Goal: Check status

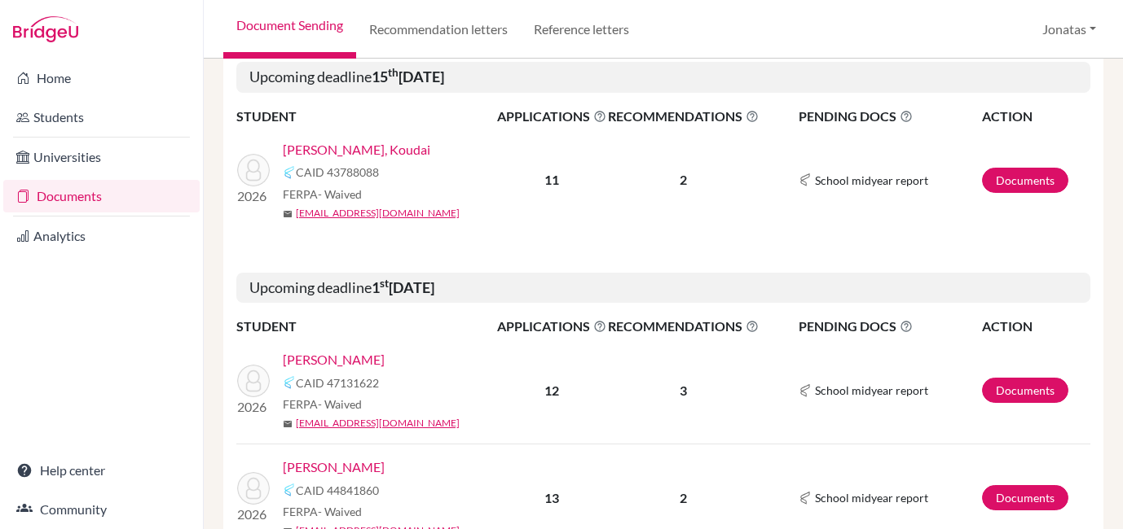
scroll to position [301, 0]
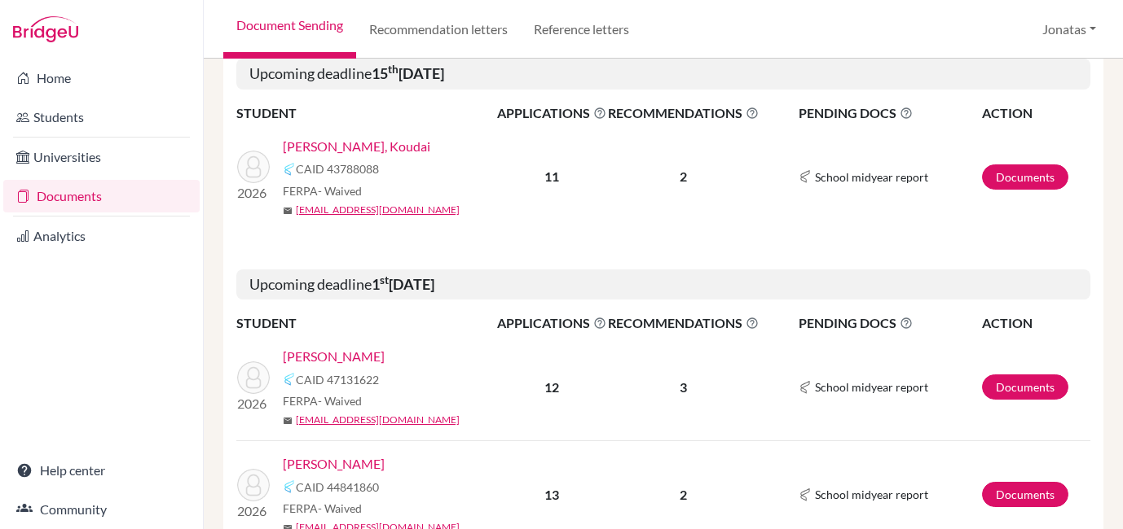
click at [352, 145] on link "[PERSON_NAME], Koudai" at bounding box center [356, 147] width 147 height 20
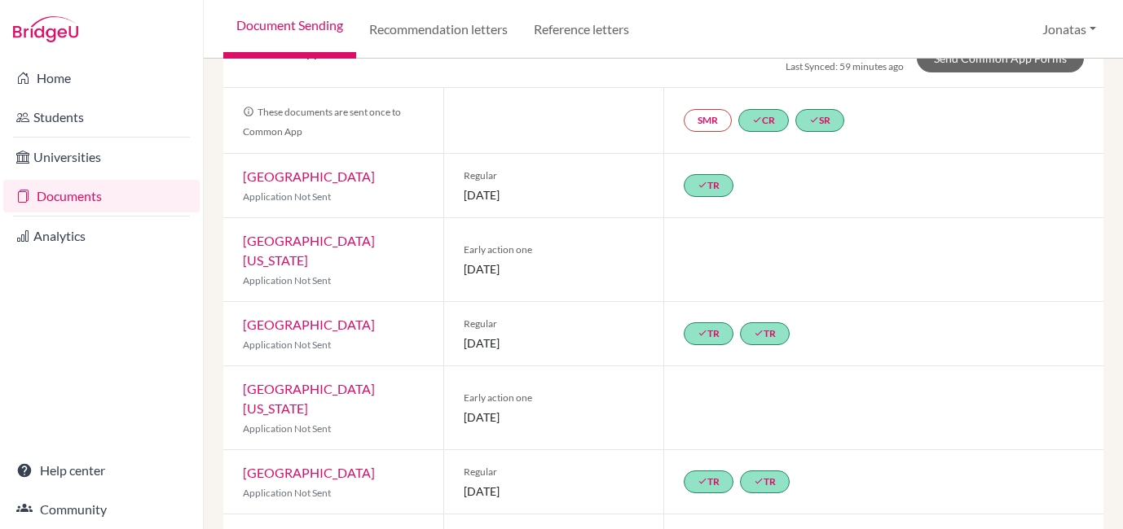
scroll to position [73, 0]
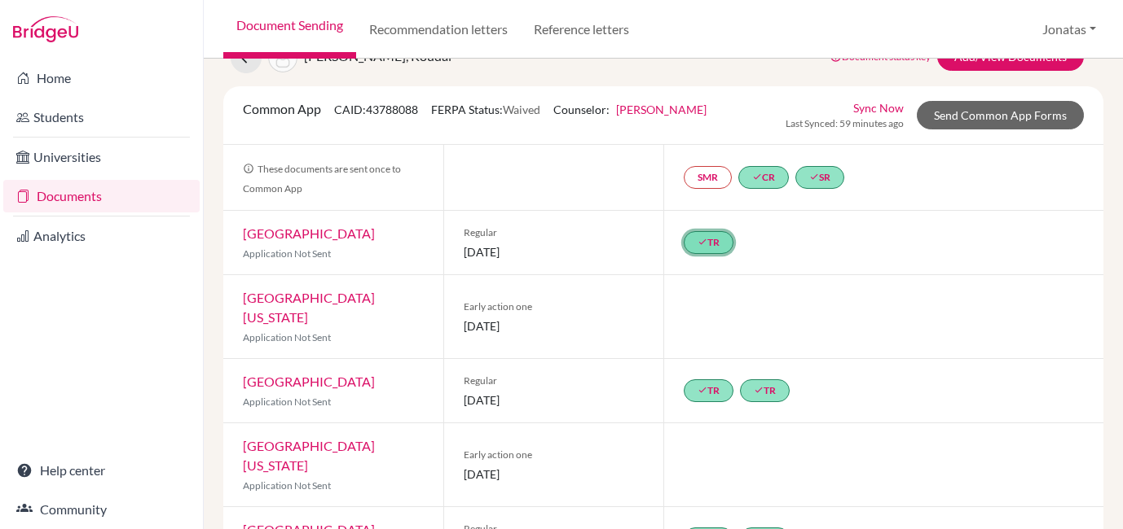
click at [714, 247] on link "done TR" at bounding box center [708, 242] width 50 height 23
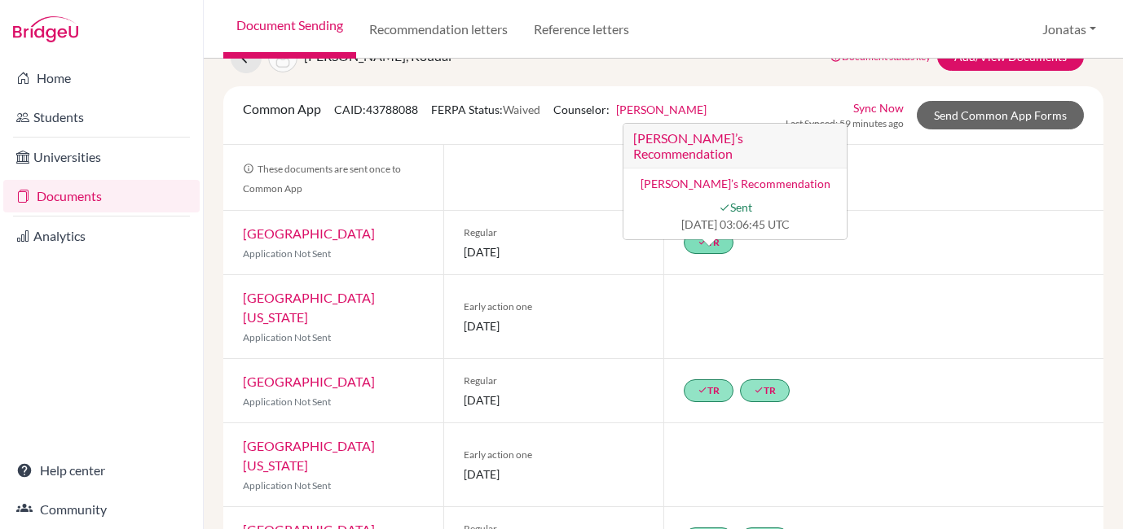
click at [736, 177] on link "[PERSON_NAME]’s Recommendation" at bounding box center [735, 184] width 190 height 14
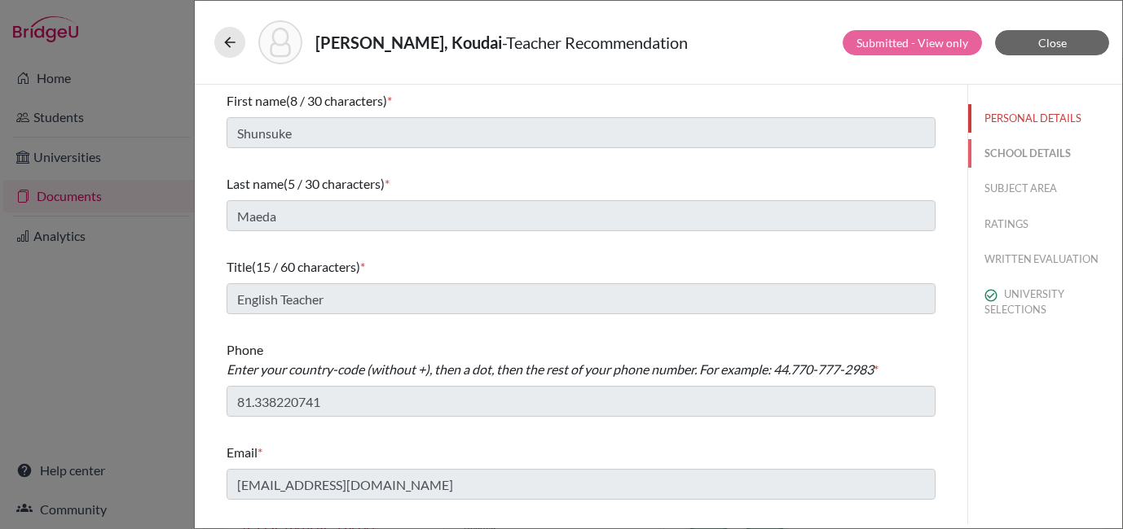
click at [1022, 163] on button "SCHOOL DETAILS" at bounding box center [1045, 153] width 154 height 29
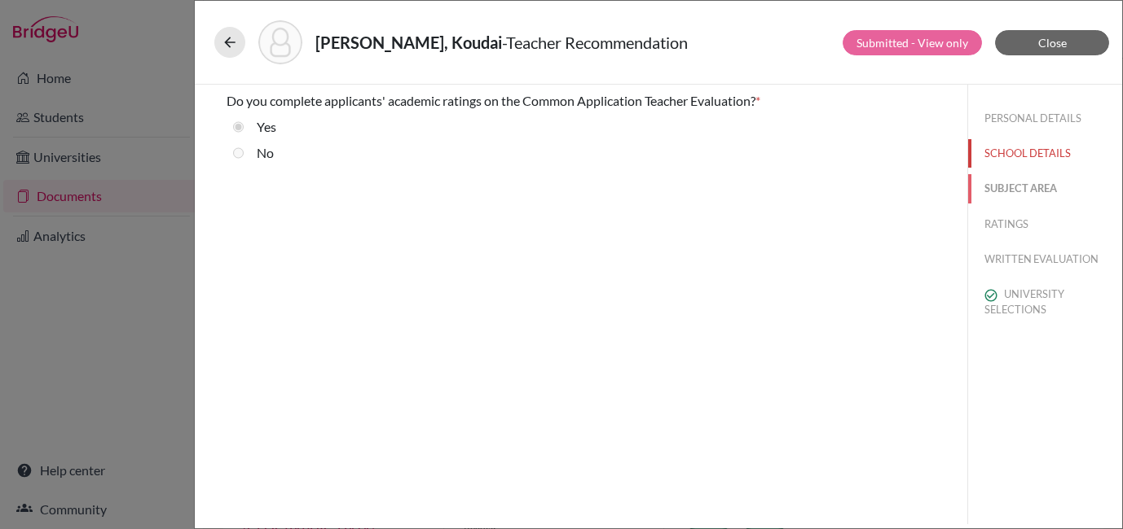
click at [1024, 187] on button "SUBJECT AREA" at bounding box center [1045, 188] width 154 height 29
select select "1"
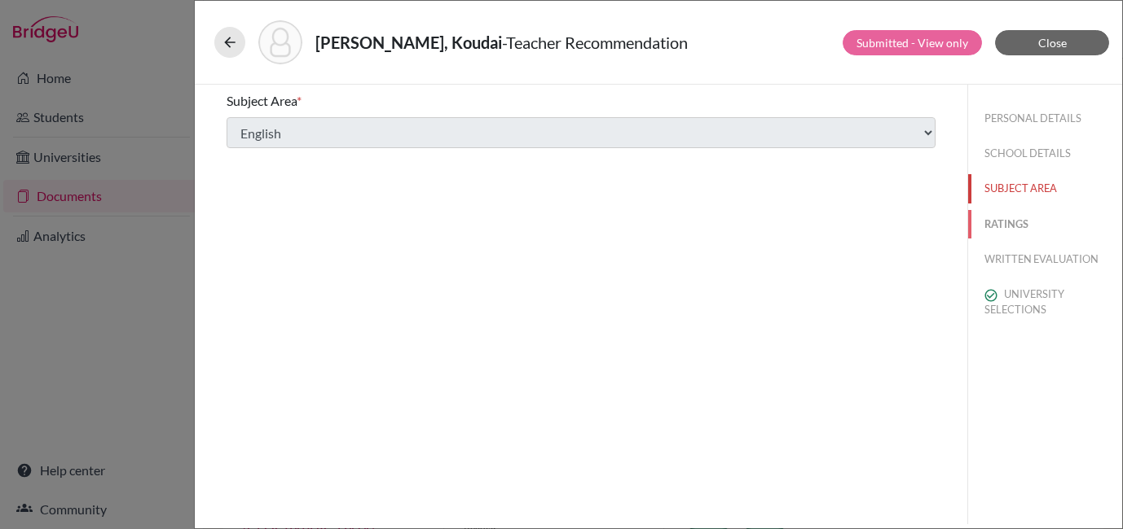
click at [1009, 225] on button "RATINGS" at bounding box center [1045, 224] width 154 height 29
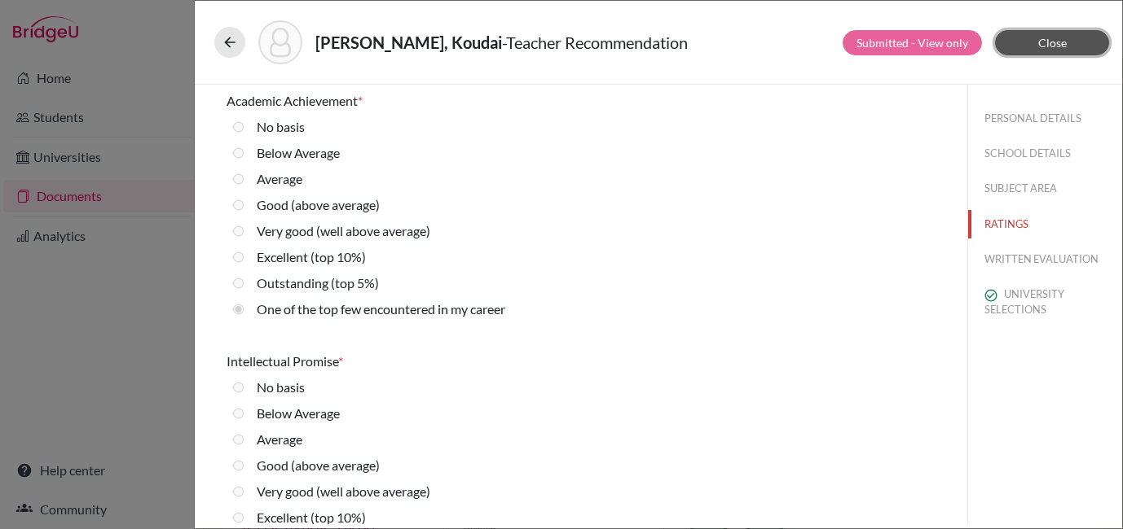
click at [1054, 45] on span "Close" at bounding box center [1052, 43] width 29 height 14
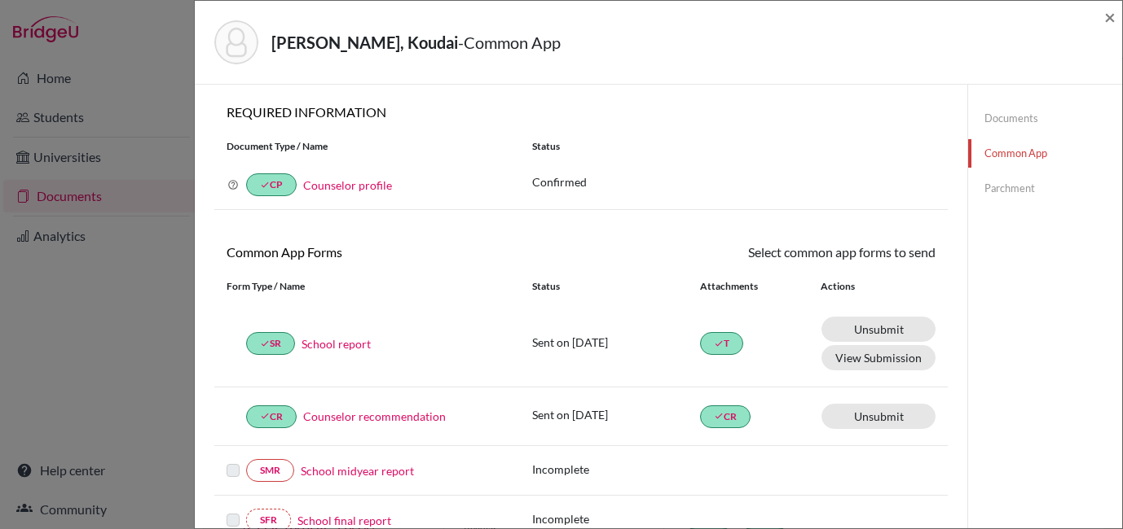
click at [136, 70] on div "[PERSON_NAME], Koudai - Common App × × REQUIRED INFORMATION Document Type / Nam…" at bounding box center [561, 264] width 1123 height 529
click at [1011, 119] on link "Documents" at bounding box center [1045, 118] width 154 height 29
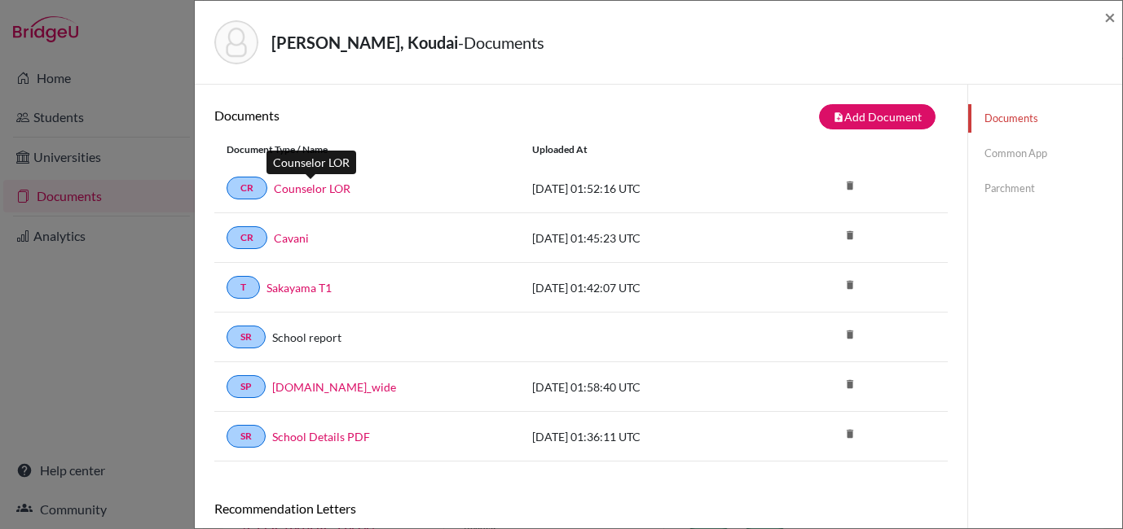
click at [306, 187] on link "Counselor LOR" at bounding box center [312, 188] width 77 height 17
click at [313, 283] on link "Sakayama T1" at bounding box center [298, 287] width 65 height 17
click at [1108, 16] on span "×" at bounding box center [1109, 17] width 11 height 24
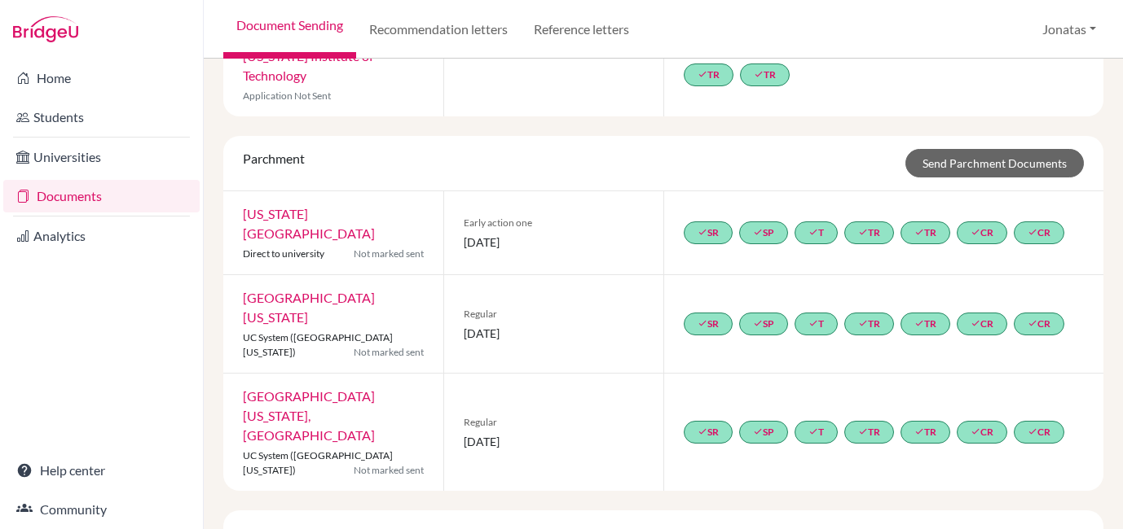
scroll to position [670, 0]
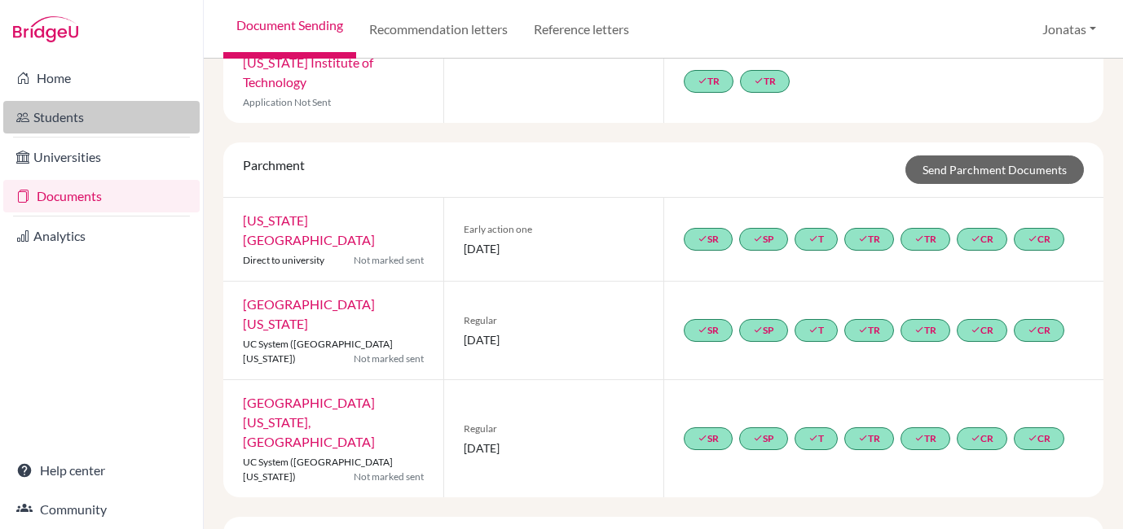
click at [88, 121] on link "Students" at bounding box center [101, 117] width 196 height 33
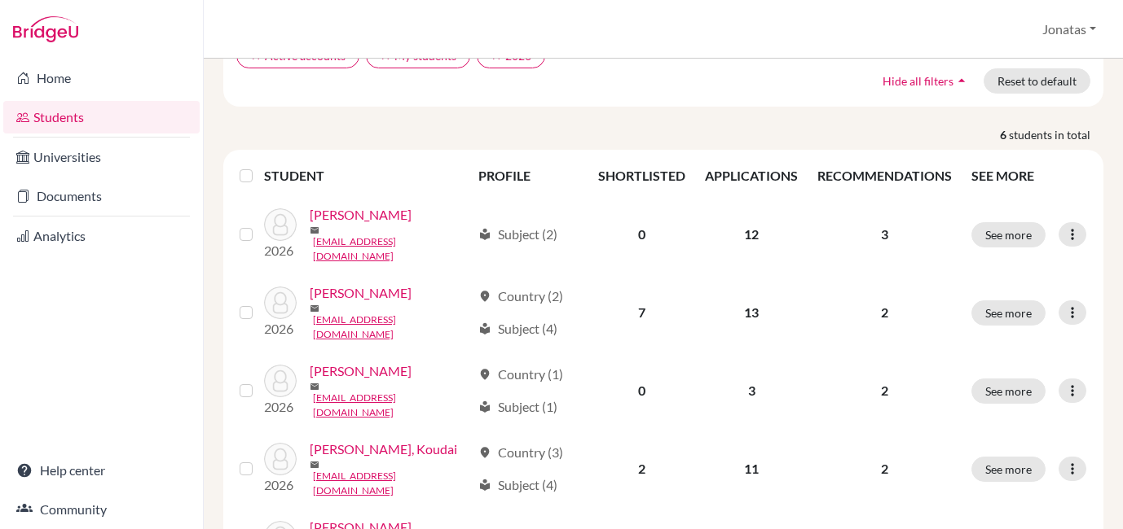
scroll to position [187, 0]
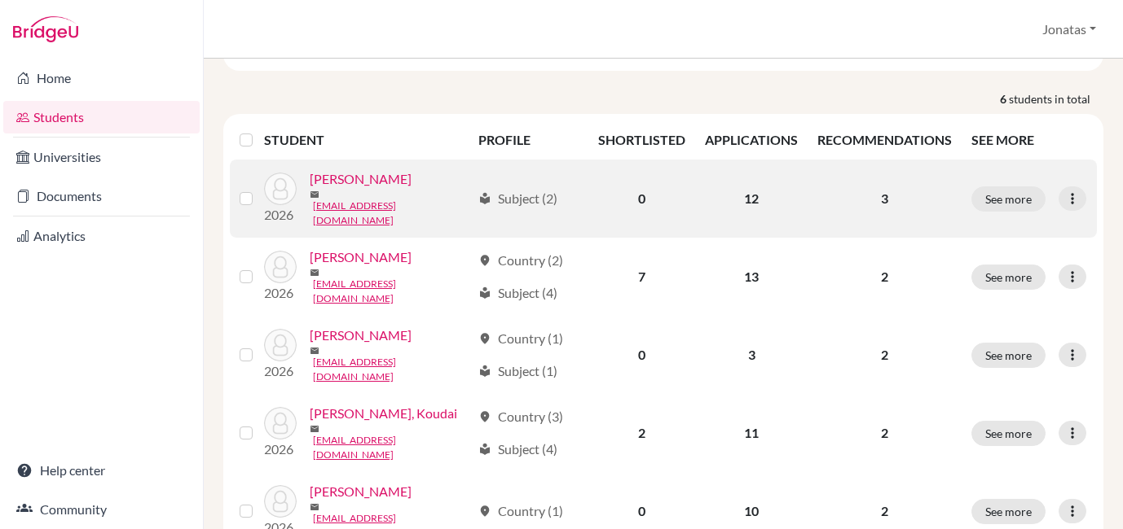
click at [358, 189] on link "Ishibashi, Kyota" at bounding box center [361, 179] width 102 height 20
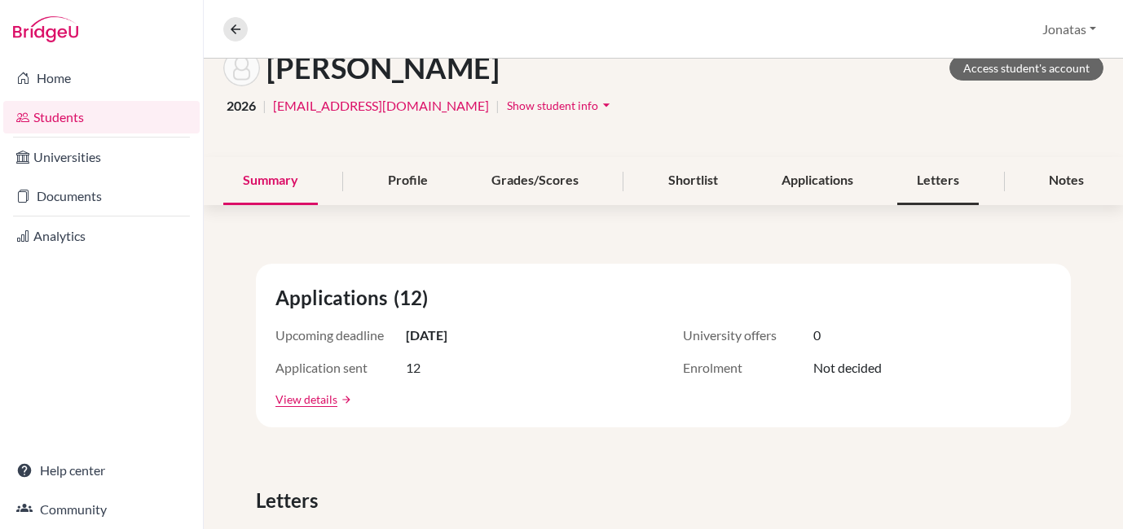
scroll to position [134, 0]
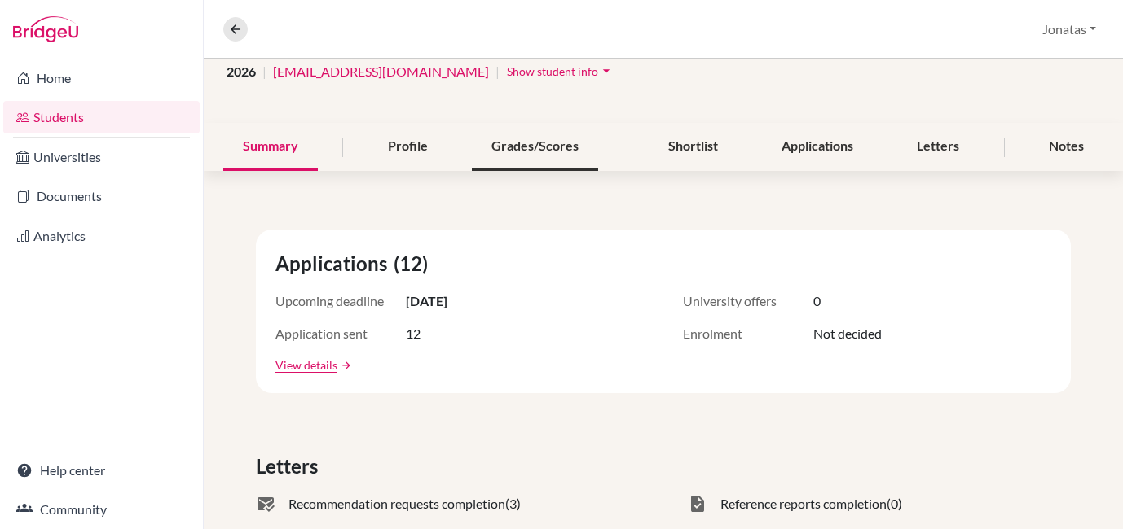
click at [524, 152] on div "Grades/Scores" at bounding box center [535, 147] width 126 height 48
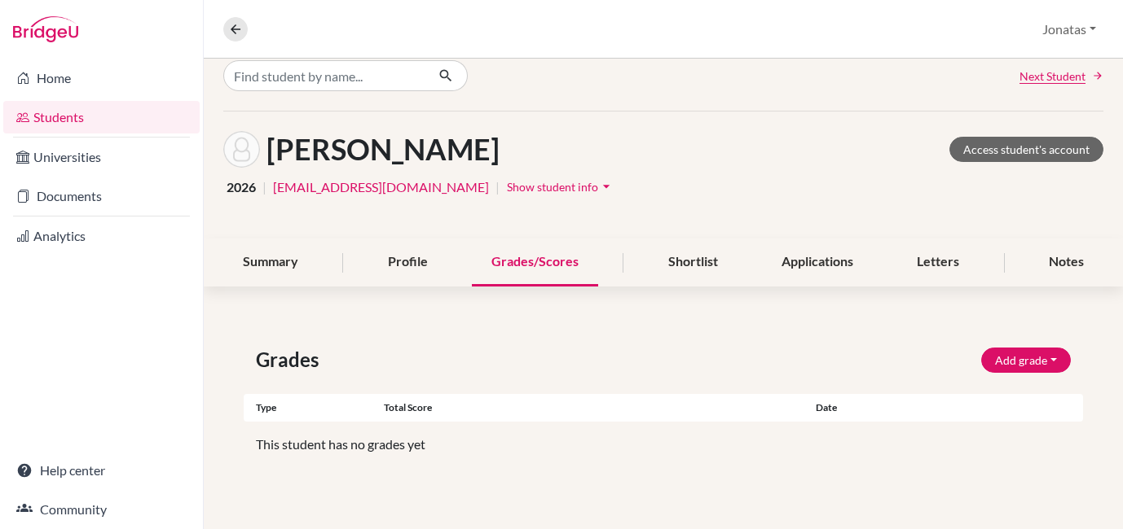
scroll to position [7, 0]
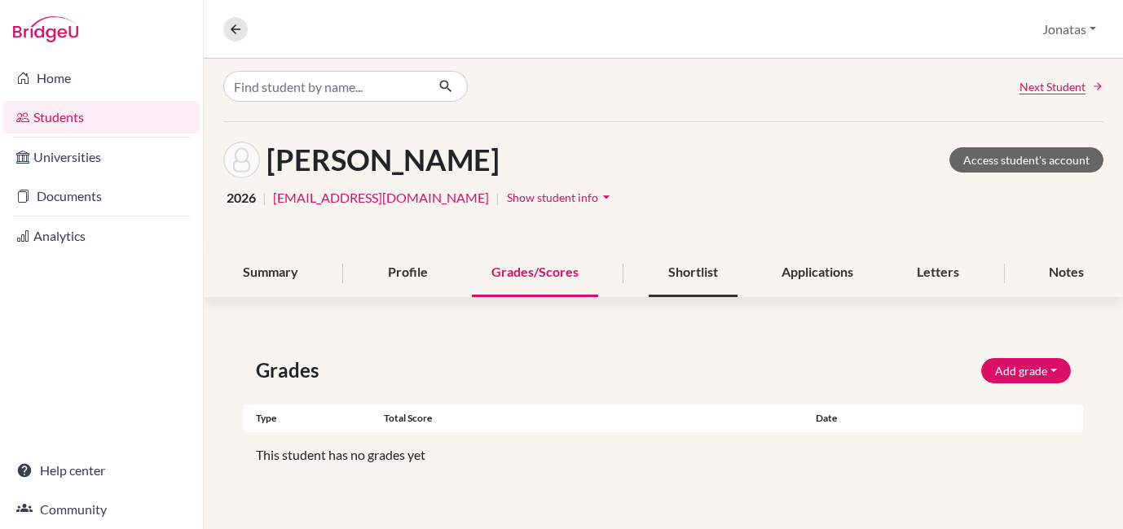
click at [707, 276] on div "Shortlist" at bounding box center [692, 273] width 89 height 48
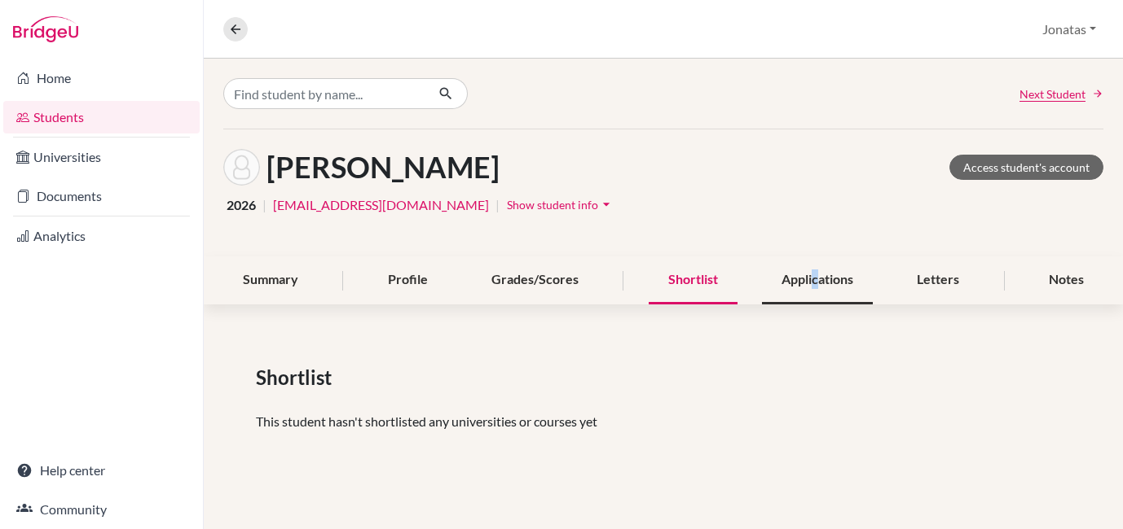
click at [814, 278] on div "Applications" at bounding box center [817, 281] width 111 height 48
